Goal: Navigation & Orientation: Find specific page/section

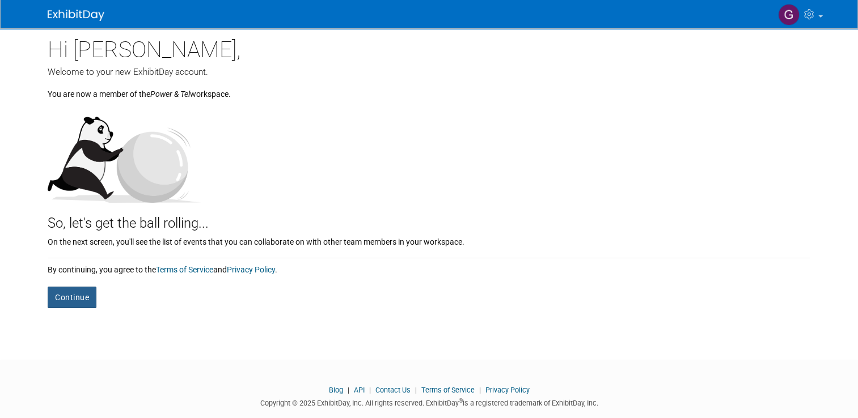
click at [62, 305] on button "Continue" at bounding box center [72, 298] width 49 height 22
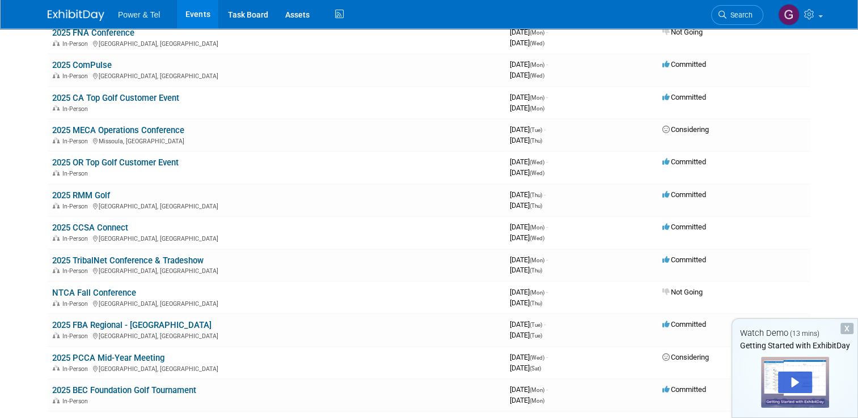
scroll to position [208, 0]
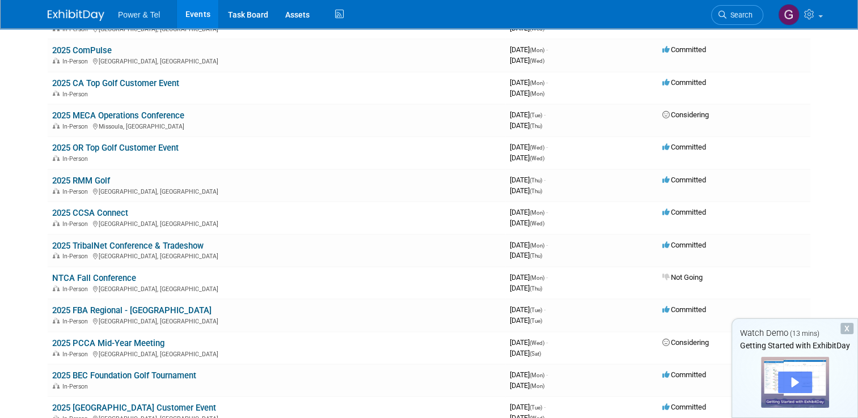
click at [792, 388] on div "Play" at bounding box center [795, 383] width 34 height 22
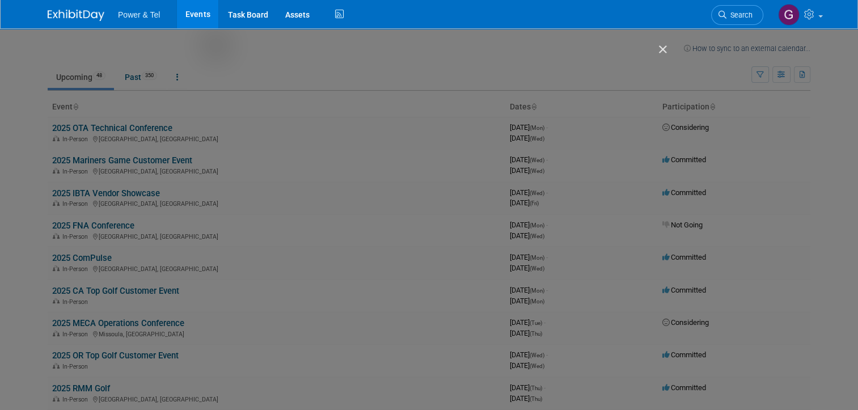
click at [660, 45] on img "Close" at bounding box center [657, 54] width 19 height 19
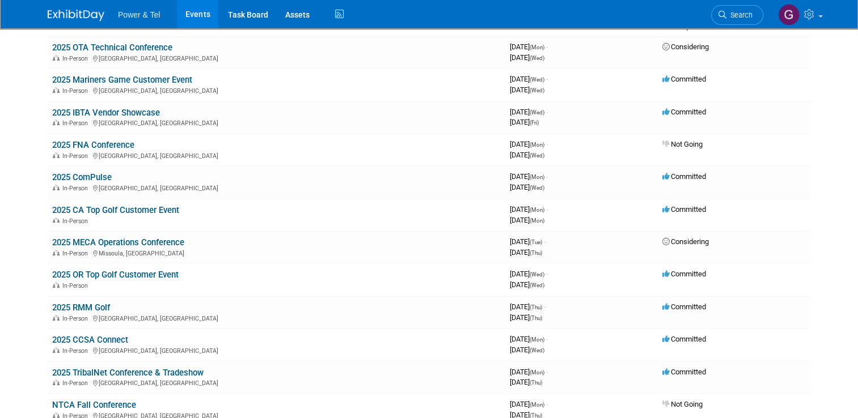
scroll to position [78, 0]
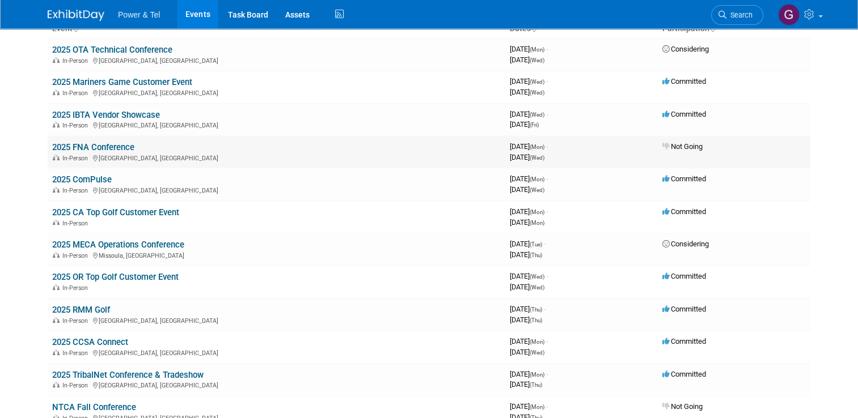
click at [95, 142] on link "2025 FNA Conference" at bounding box center [93, 147] width 82 height 10
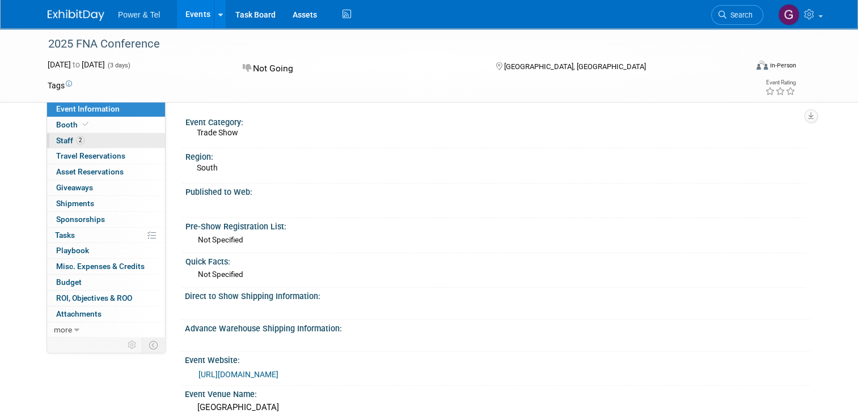
click at [57, 142] on span "Staff 2" at bounding box center [70, 140] width 28 height 9
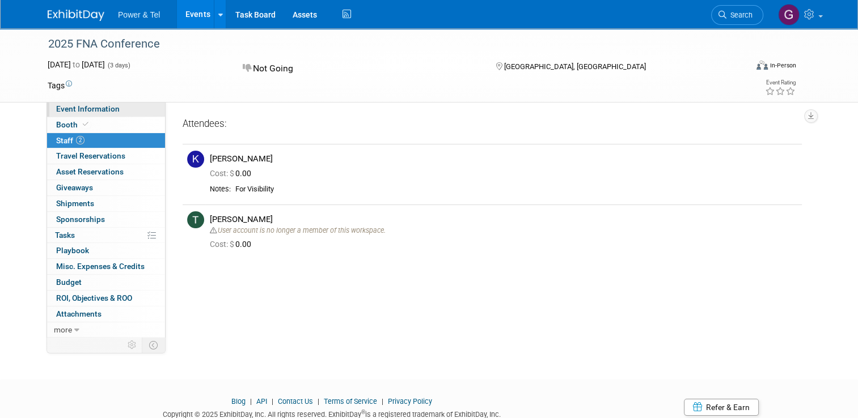
click at [66, 107] on span "Event Information" at bounding box center [88, 108] width 64 height 9
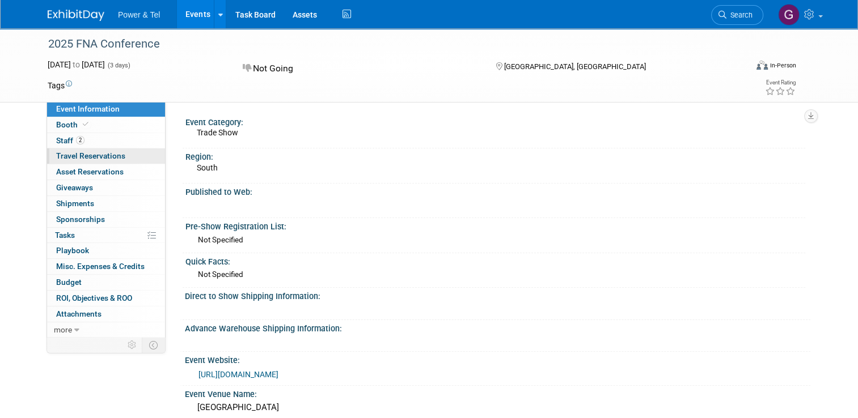
click at [82, 158] on span "Travel Reservations 0" at bounding box center [90, 155] width 69 height 9
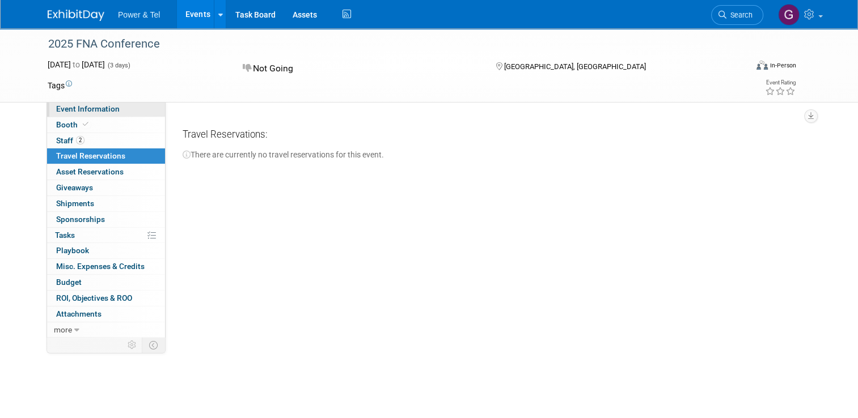
click at [73, 107] on span "Event Information" at bounding box center [88, 108] width 64 height 9
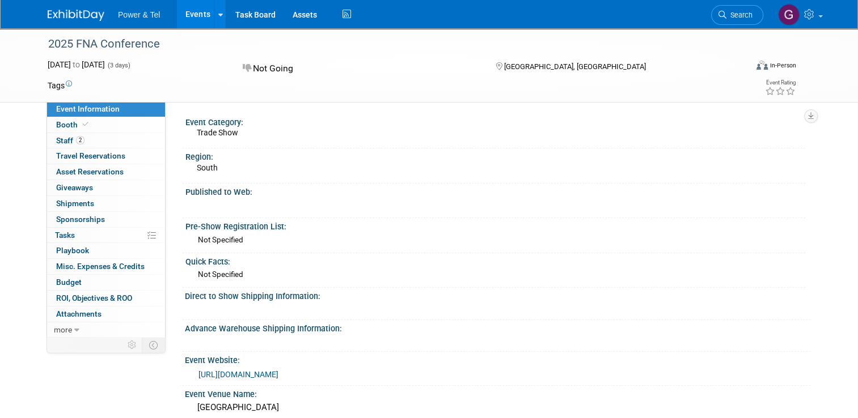
click at [278, 375] on link "https://web.cvent.com/event/9fa86e78-9cd2-4ded-8a2e-165ef0f33662/summary" at bounding box center [238, 374] width 80 height 9
click at [79, 174] on span "Asset Reservations 0" at bounding box center [89, 171] width 67 height 9
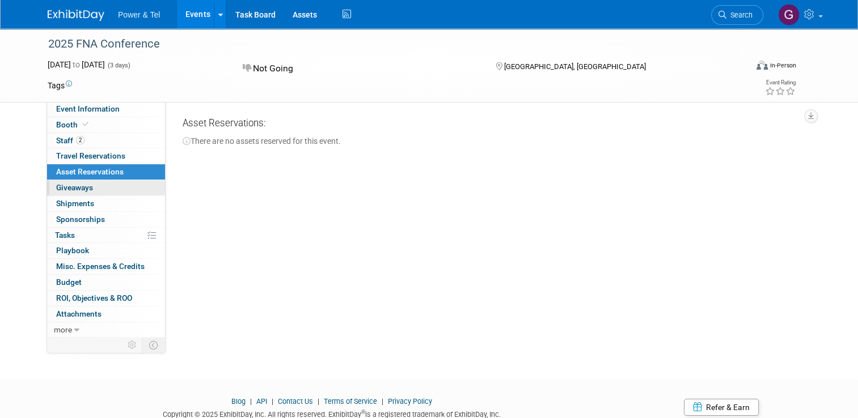
click at [79, 187] on span "Giveaways 0" at bounding box center [74, 187] width 37 height 9
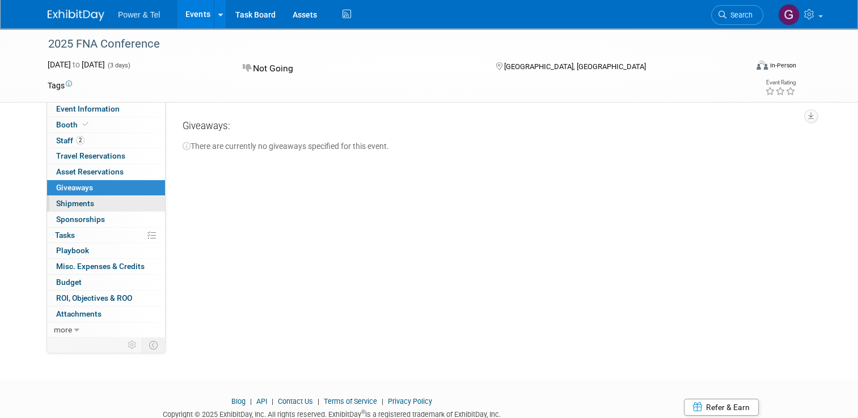
click at [79, 197] on link "0 Shipments 0" at bounding box center [106, 203] width 118 height 15
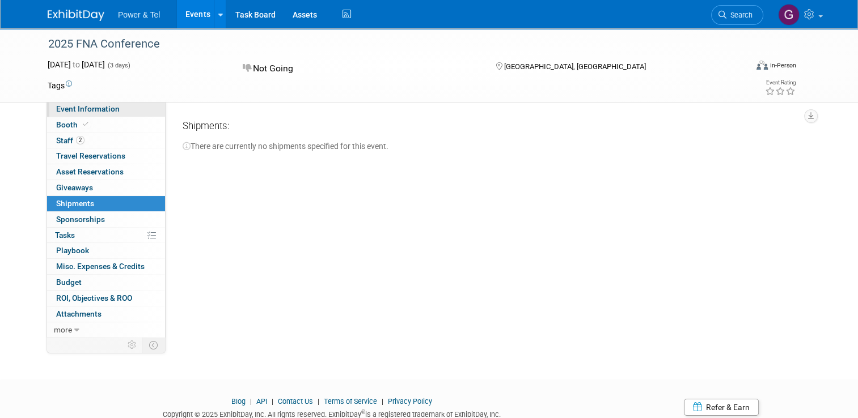
click at [74, 106] on span "Event Information" at bounding box center [88, 108] width 64 height 9
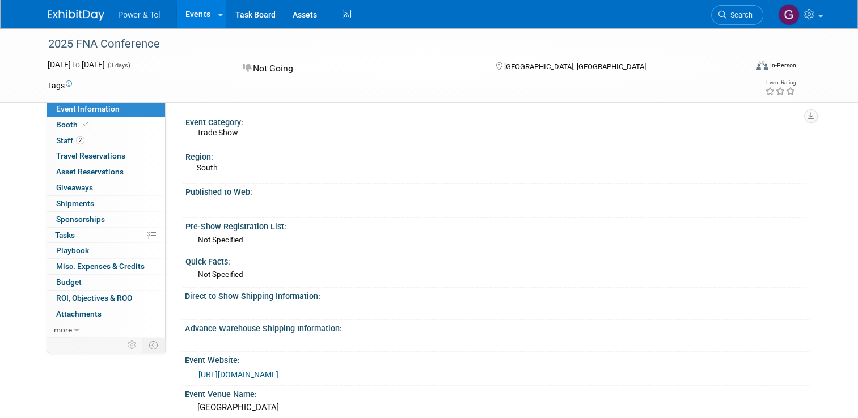
click at [391, 267] on div "Not Specified" at bounding box center [499, 275] width 611 height 16
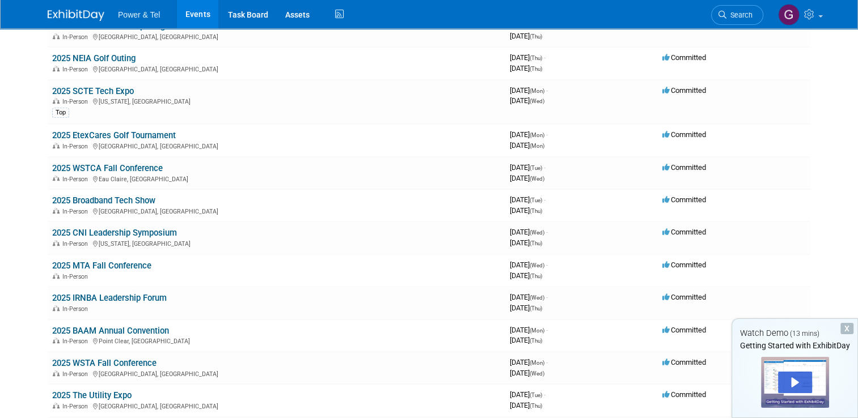
scroll to position [645, 0]
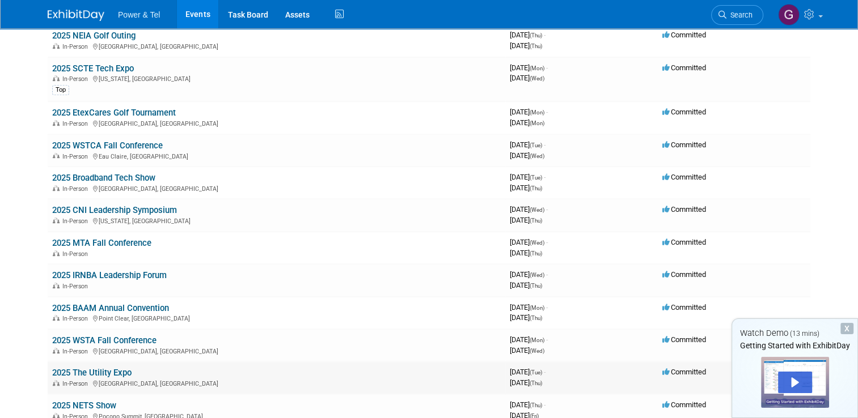
click at [90, 368] on link "2025 The Utility Expo" at bounding box center [91, 373] width 79 height 10
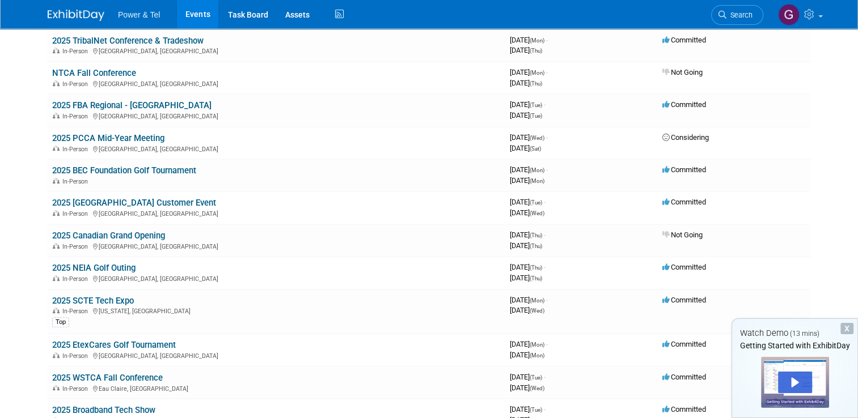
scroll to position [411, 0]
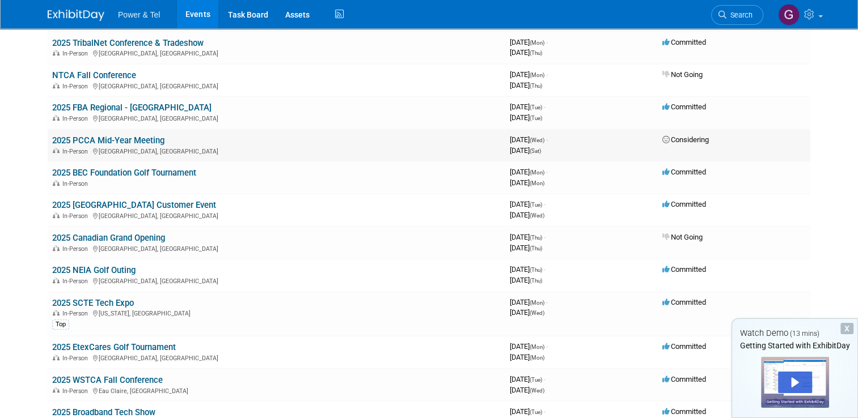
click at [104, 136] on link "2025 PCCA Mid-Year Meeting" at bounding box center [108, 141] width 112 height 10
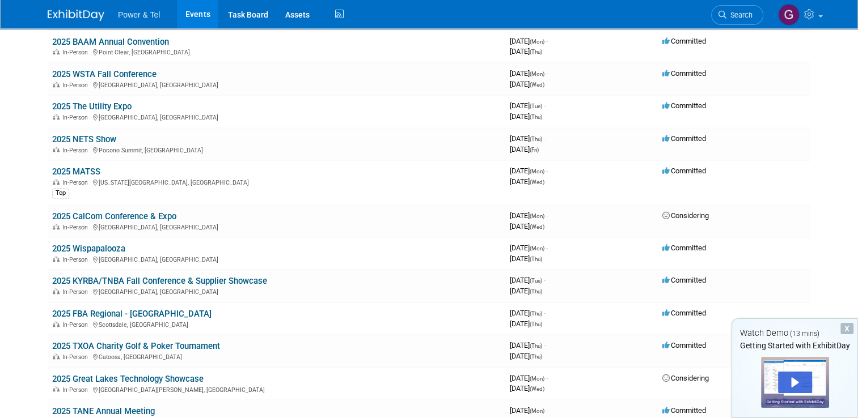
scroll to position [918, 0]
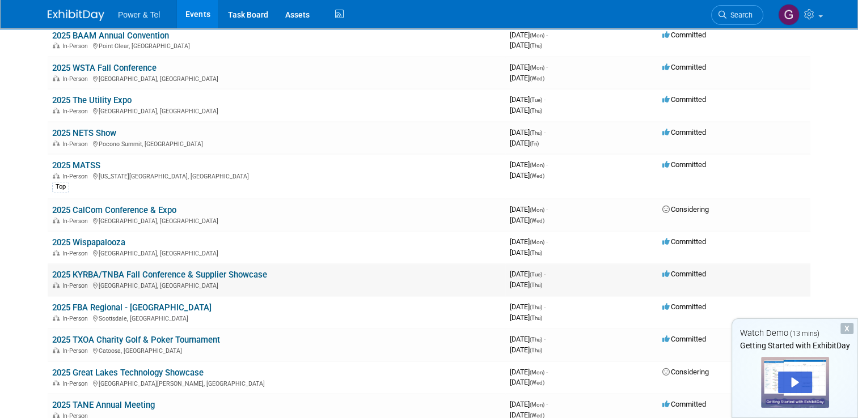
click at [100, 270] on link "2025 KYRBA/TNBA Fall Conference & Supplier Showcase" at bounding box center [159, 275] width 215 height 10
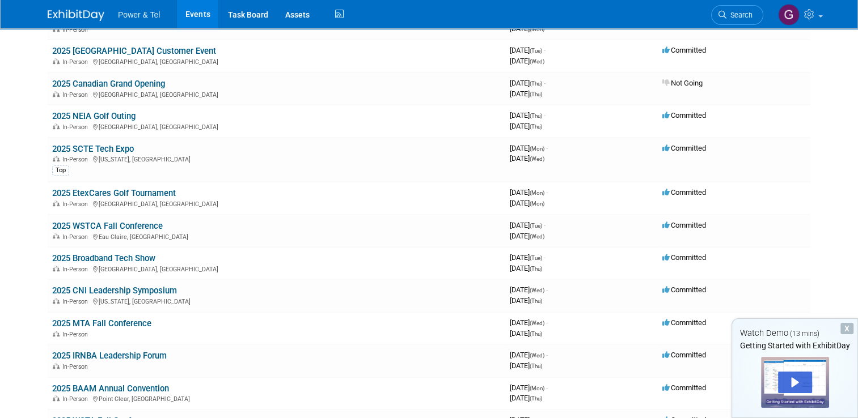
scroll to position [1298, 0]
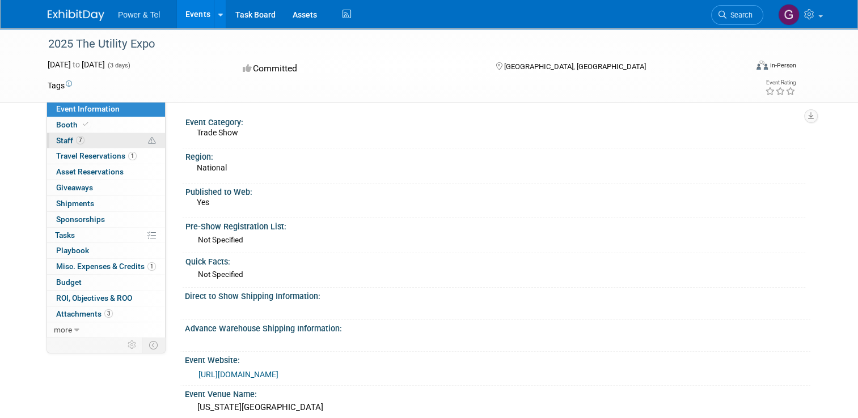
click at [64, 138] on span "Staff 7" at bounding box center [70, 140] width 28 height 9
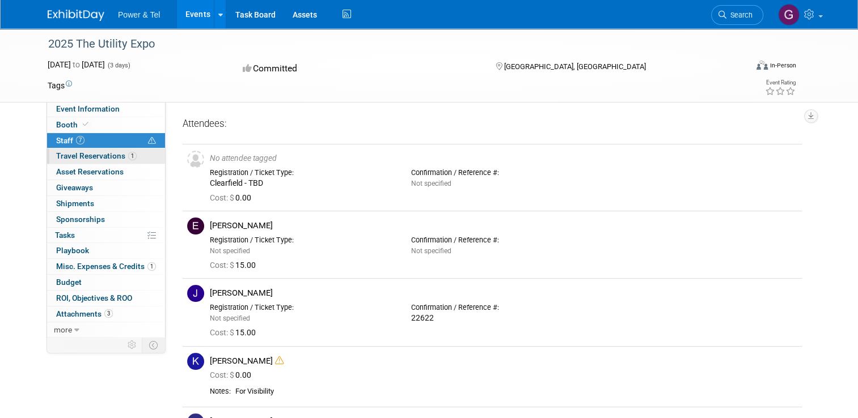
click at [79, 153] on span "Travel Reservations 1" at bounding box center [96, 155] width 81 height 9
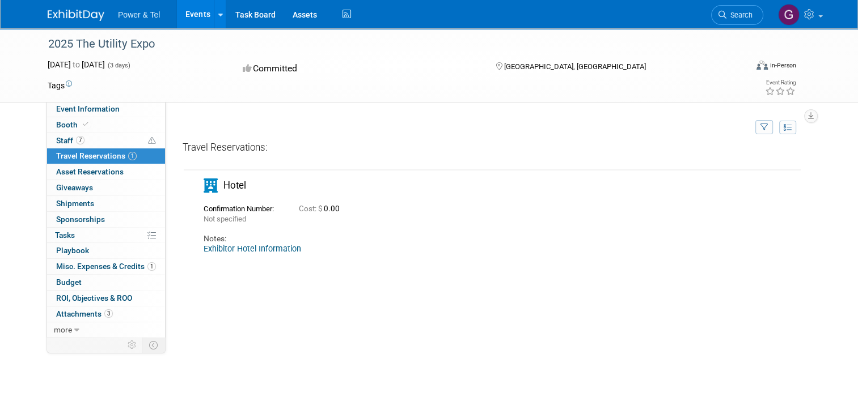
click at [241, 251] on link "Exhibitor Hotel Information" at bounding box center [253, 248] width 98 height 9
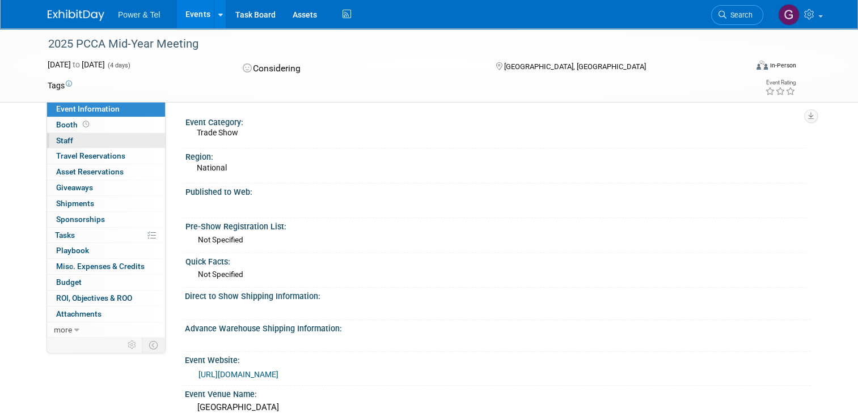
click at [69, 142] on link "0 Staff 0" at bounding box center [106, 140] width 118 height 15
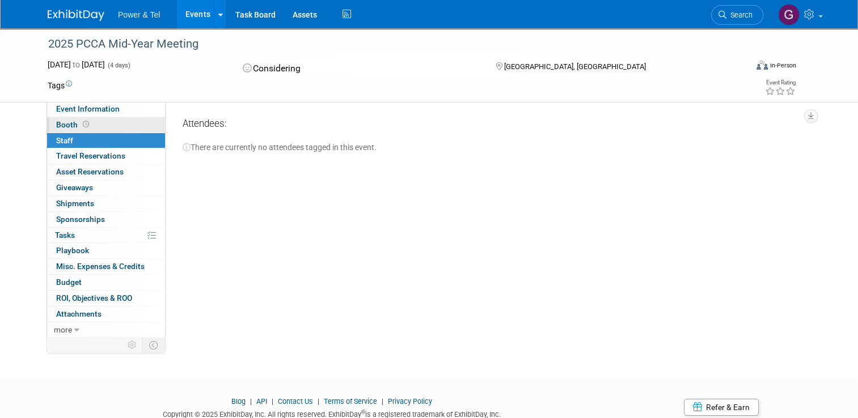
click at [59, 121] on span "Booth" at bounding box center [73, 124] width 35 height 9
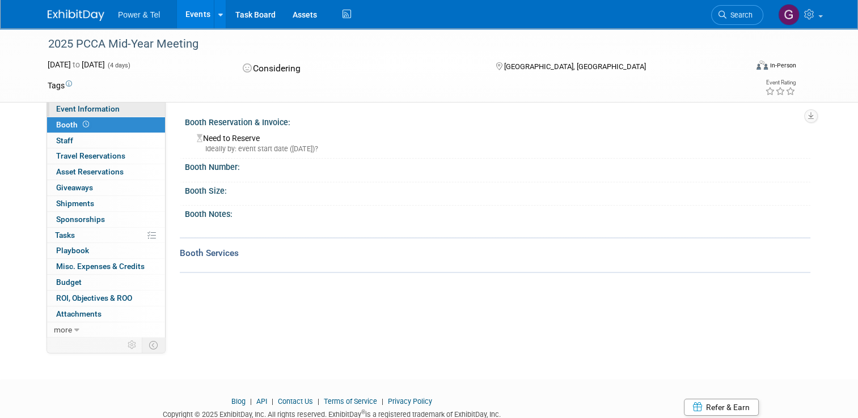
click at [86, 111] on span "Event Information" at bounding box center [88, 108] width 64 height 9
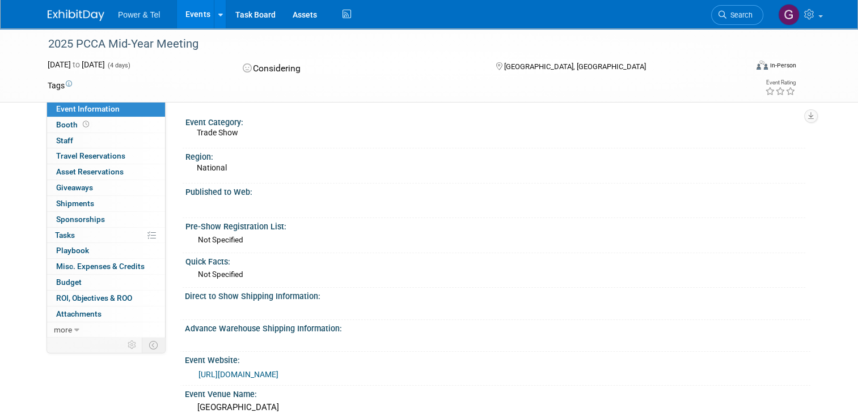
click at [278, 374] on link "https://www.pccaweb.org/images/stories/meetings/my/brochures/index.html" at bounding box center [238, 374] width 80 height 9
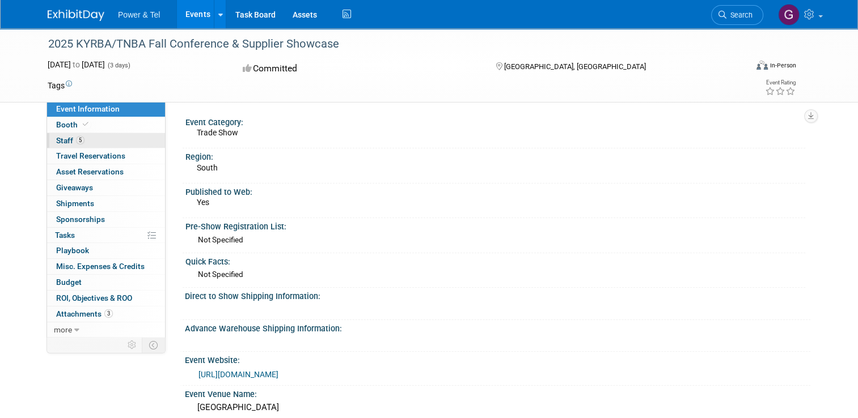
click at [64, 143] on span "Staff 5" at bounding box center [70, 140] width 28 height 9
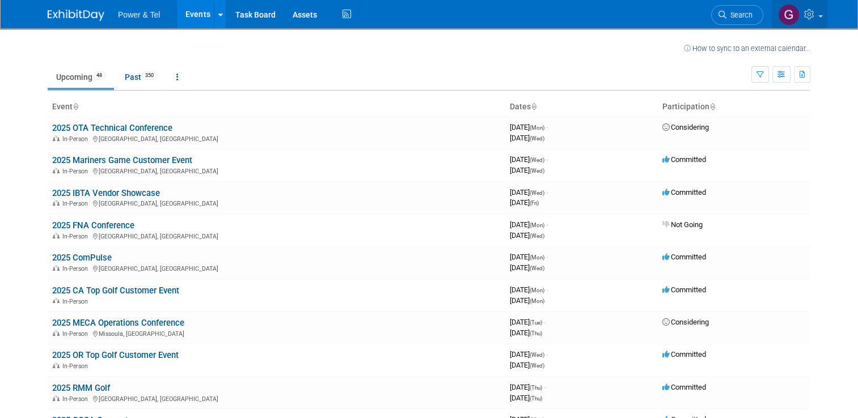
click at [787, 19] on img at bounding box center [789, 15] width 22 height 22
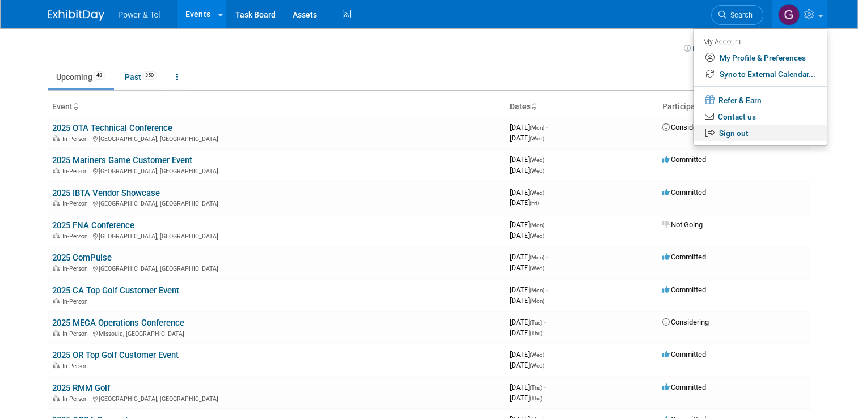
click at [738, 129] on link "Sign out" at bounding box center [759, 133] width 133 height 16
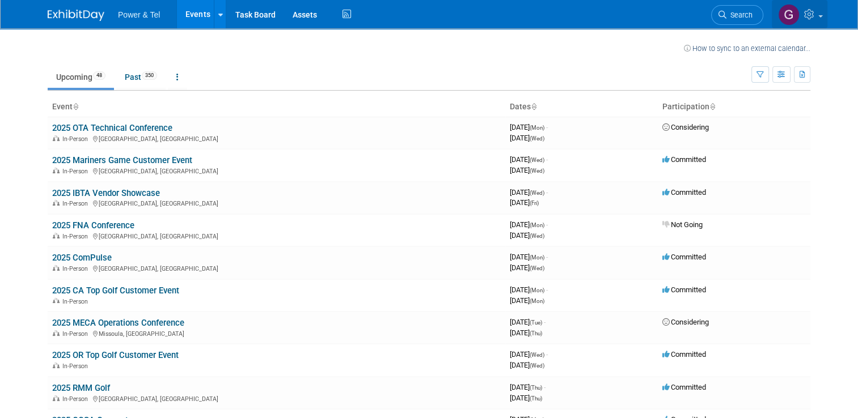
click at [800, 11] on img at bounding box center [789, 15] width 22 height 22
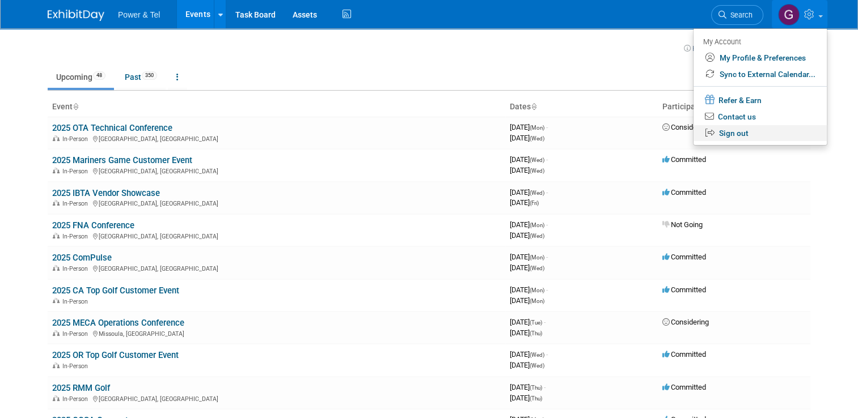
click at [748, 135] on link "Sign out" at bounding box center [759, 133] width 133 height 16
